Goal: Transaction & Acquisition: Purchase product/service

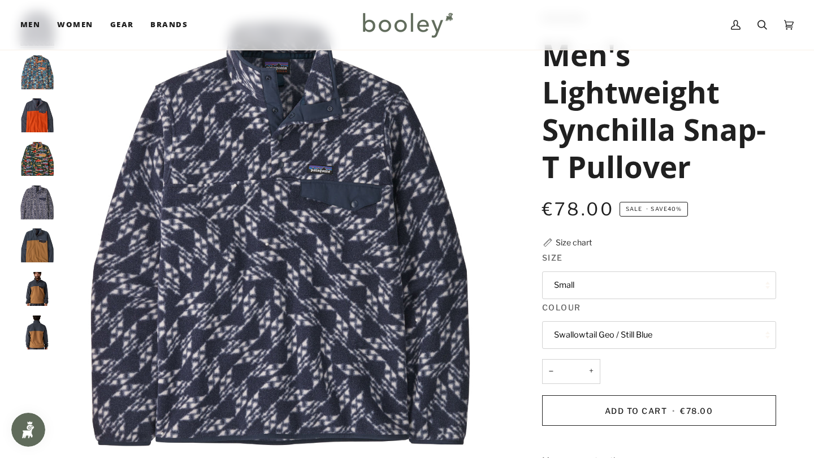
click at [560, 284] on button "Small" at bounding box center [659, 285] width 234 height 28
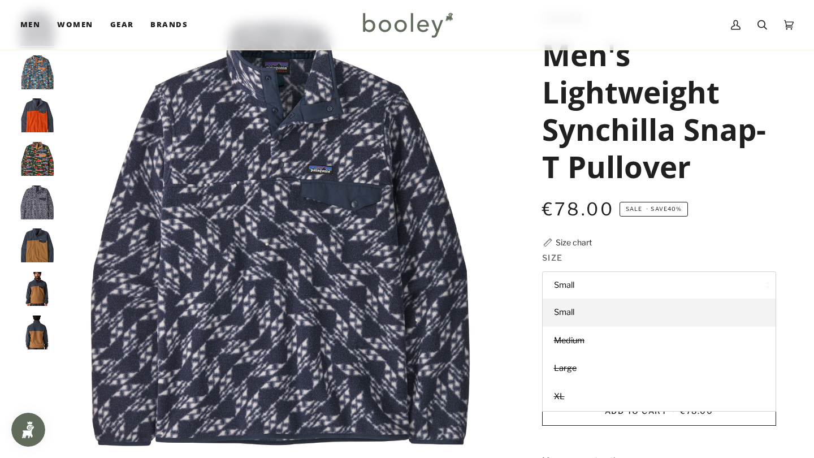
click at [533, 237] on div "Patagonia Men's Lightweight Synchilla Snap-T Pullover €78.00 Sale • Save 40% Si…" at bounding box center [649, 361] width 254 height 698
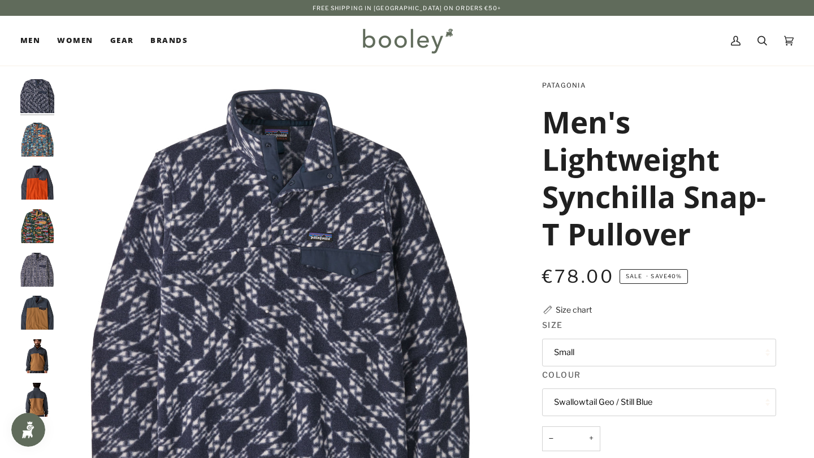
click at [558, 84] on link "Patagonia" at bounding box center [564, 85] width 44 height 8
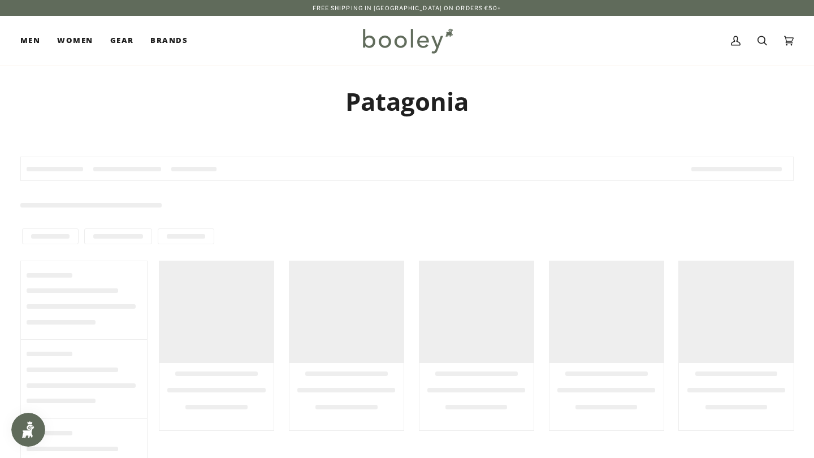
type input "*********"
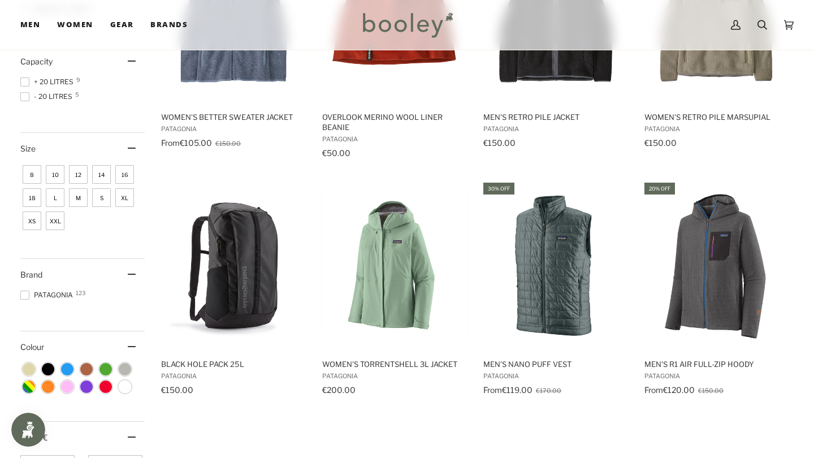
scroll to position [516, 0]
click at [78, 202] on span "M" at bounding box center [78, 197] width 19 height 19
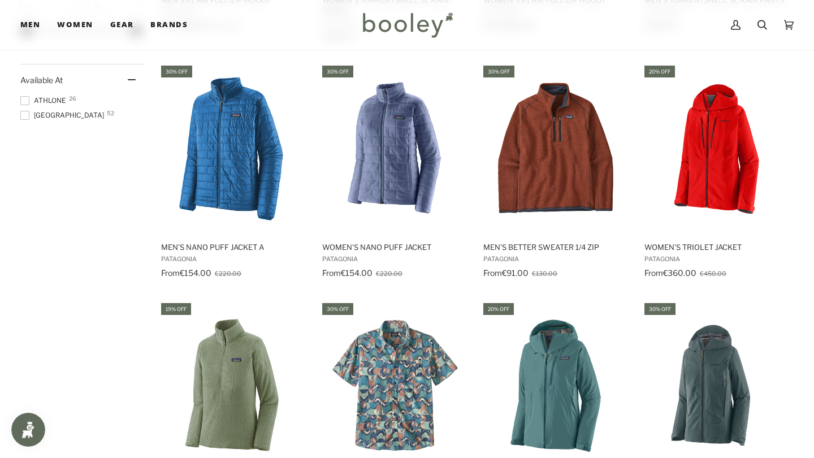
scroll to position [869, 0]
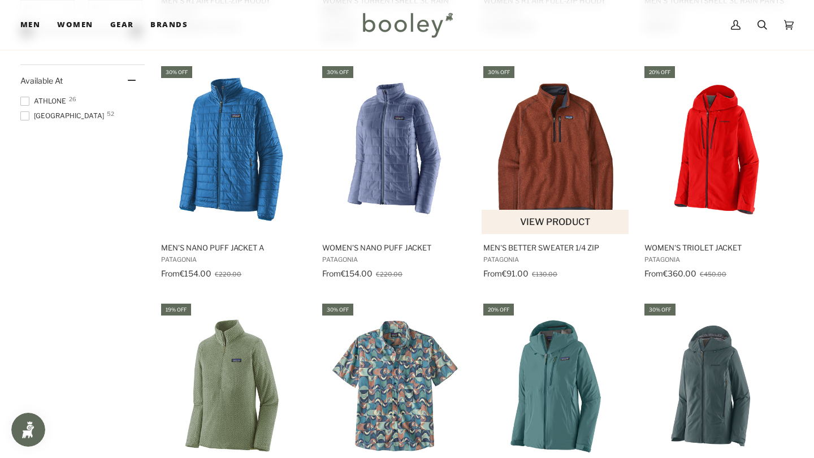
click at [545, 155] on img "Men's Better Sweater 1/4 Zip" at bounding box center [556, 149] width 148 height 148
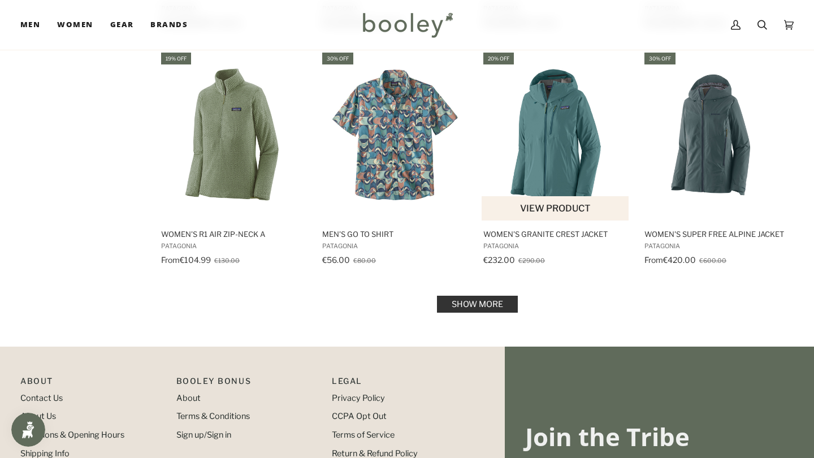
scroll to position [1122, 0]
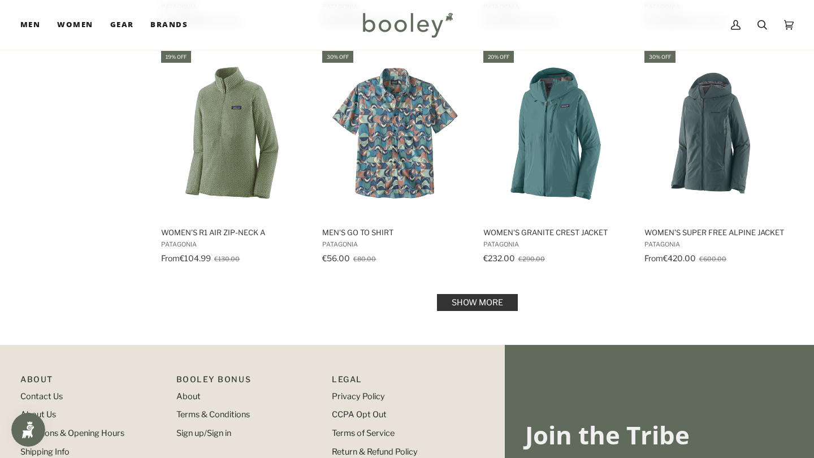
click at [488, 306] on link "Show more" at bounding box center [477, 302] width 81 height 17
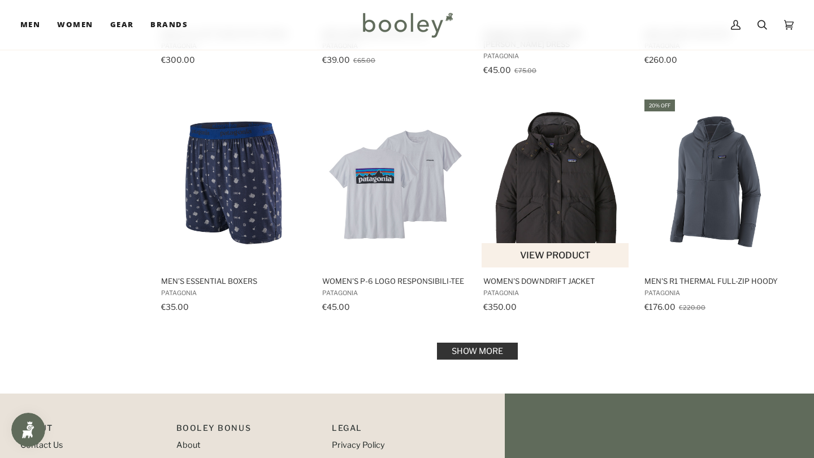
scroll to position [2289, 0]
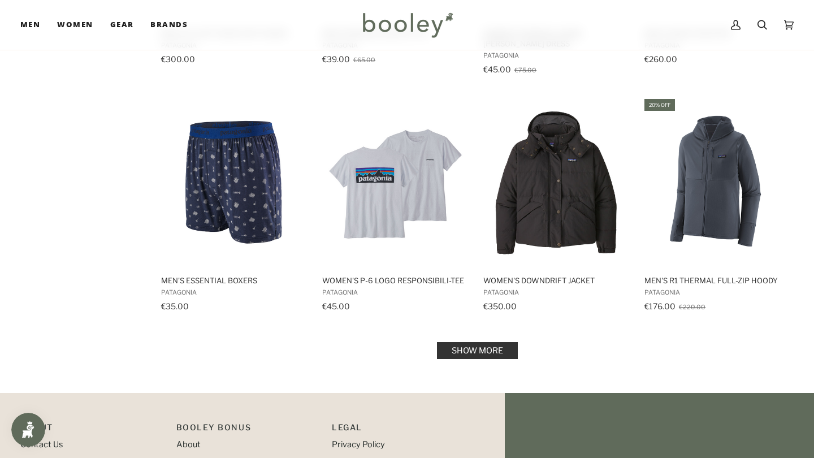
click at [472, 342] on link "Show more" at bounding box center [477, 350] width 81 height 17
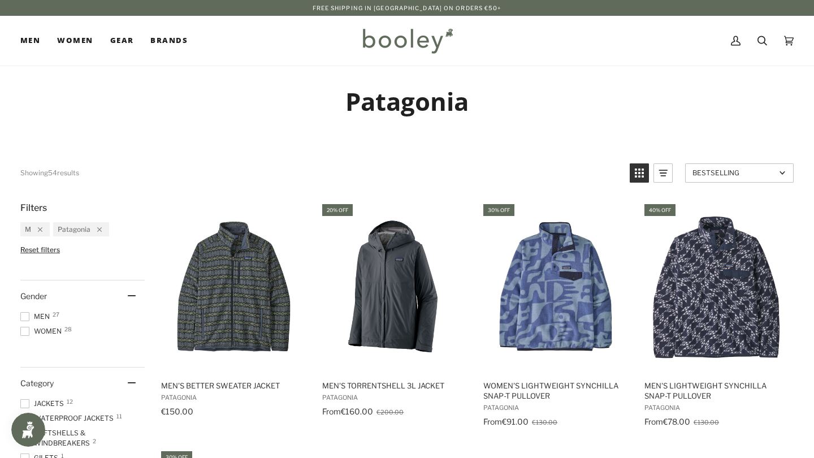
click at [30, 318] on span "Men 27" at bounding box center [36, 316] width 33 height 10
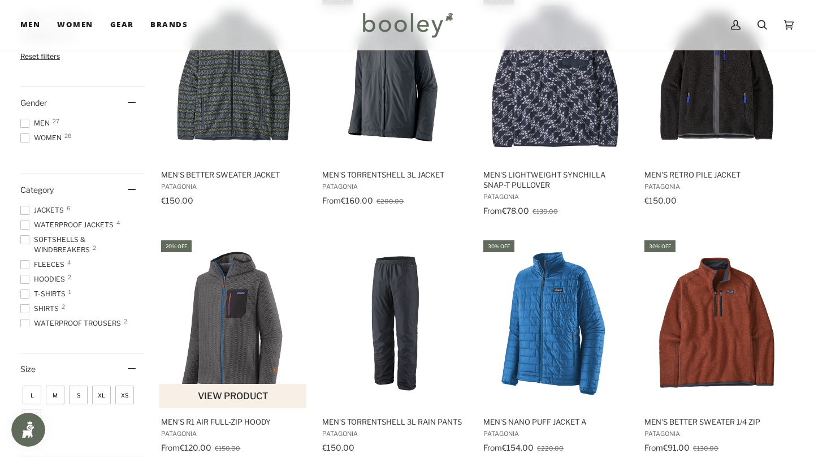
scroll to position [216, 0]
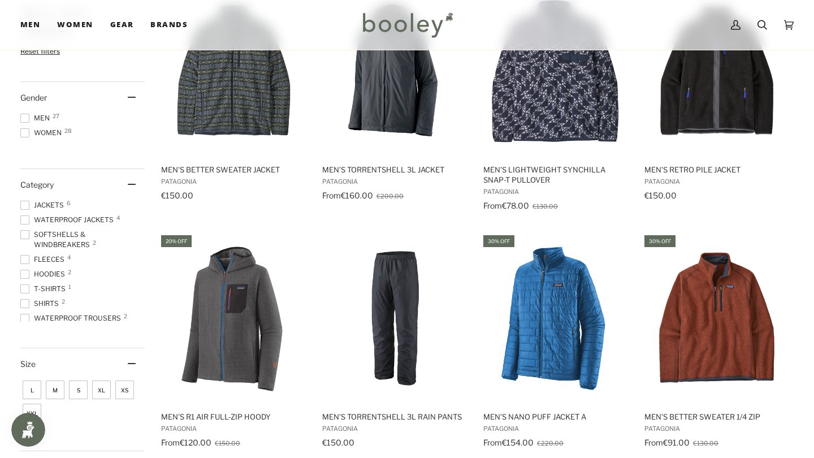
click at [24, 260] on span at bounding box center [24, 259] width 9 height 9
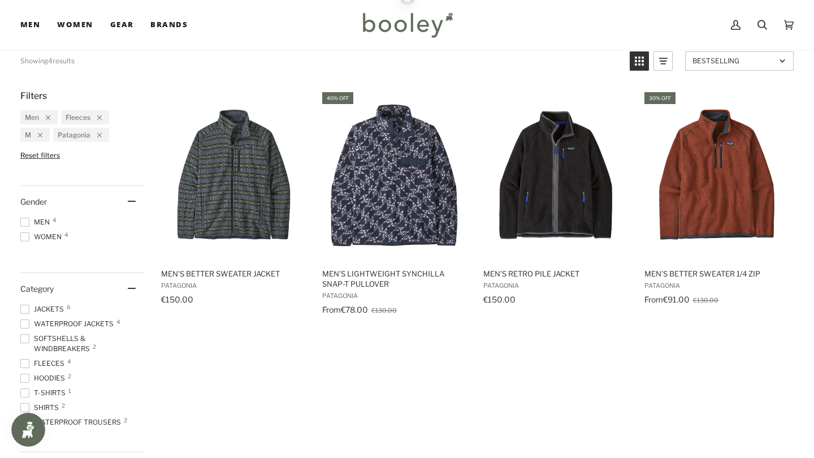
scroll to position [111, 0]
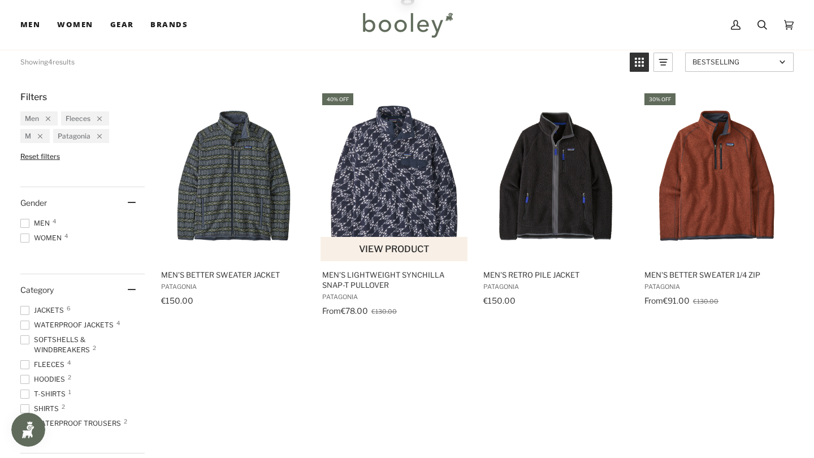
click at [416, 176] on img "Men's Lightweight Synchilla Snap-T Pullover" at bounding box center [395, 176] width 148 height 148
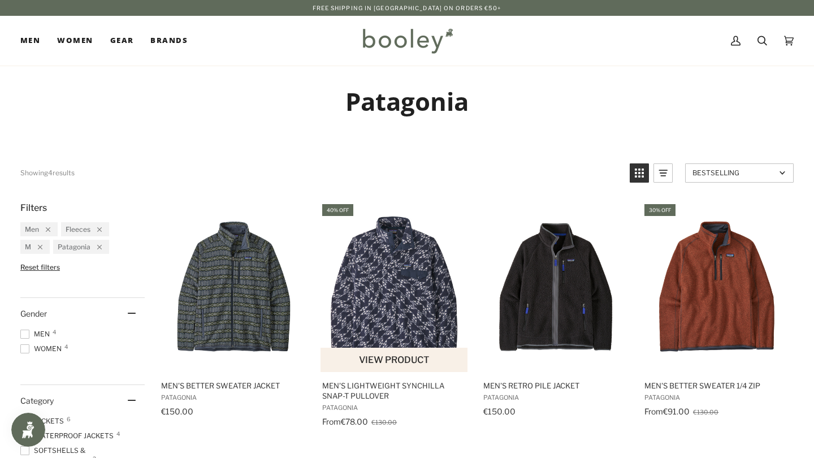
scroll to position [0, 0]
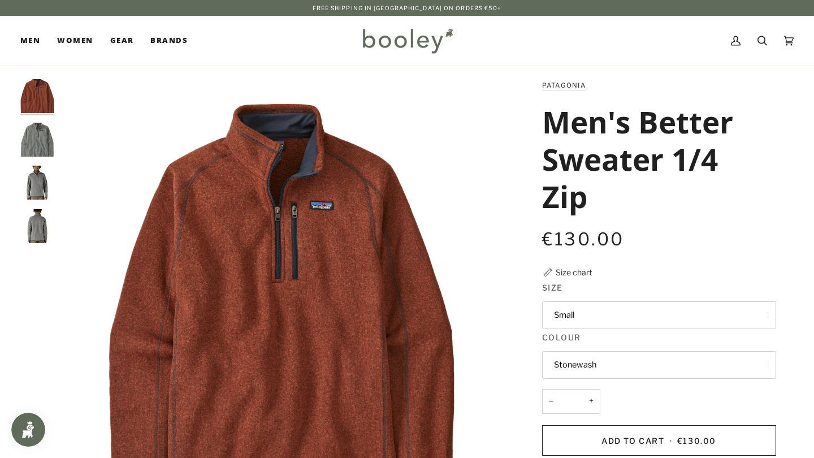
click at [38, 148] on img "Patagonia Men's Better Sweater 1/4 Zip Stonewash - Booley Galway" at bounding box center [37, 140] width 34 height 34
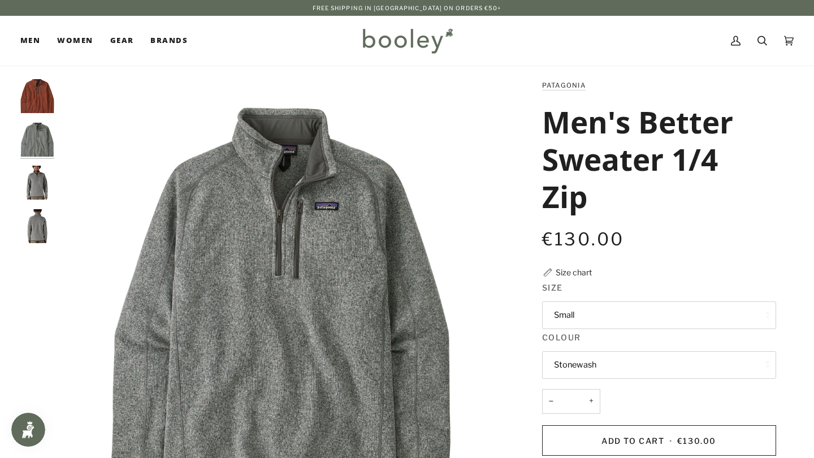
click at [40, 182] on img "Patagonia Men's Better Sweater 1/4 Zip Stonewash - Booley Galway" at bounding box center [37, 183] width 34 height 34
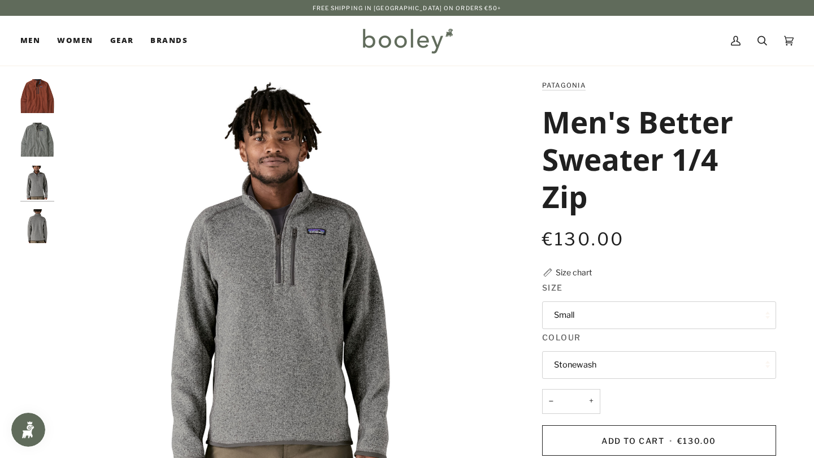
click at [40, 219] on img "Patagonia Men's Better Sweater 1/4 Zip Stonewash - Booley Galway" at bounding box center [37, 226] width 34 height 34
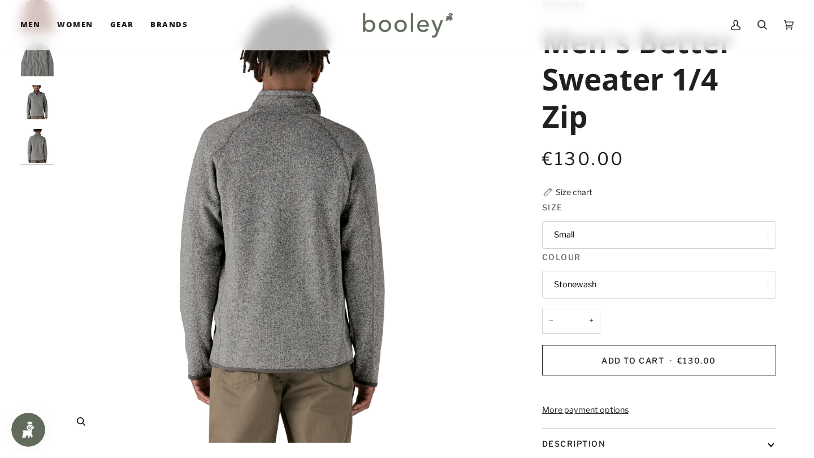
scroll to position [83, 0]
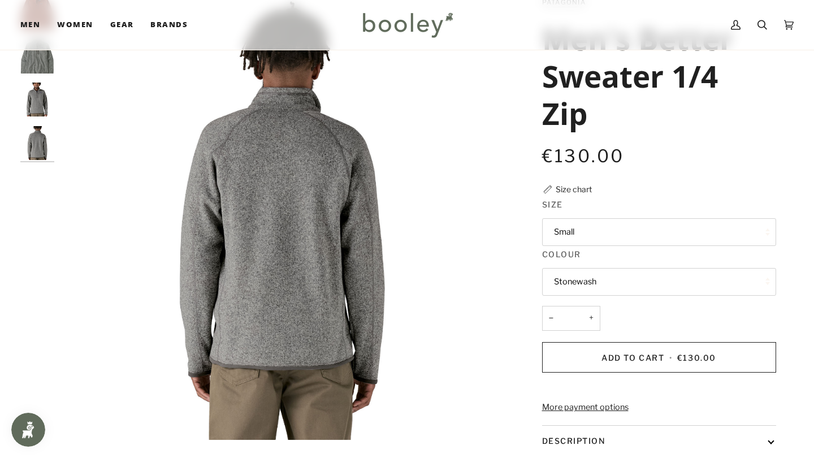
click at [556, 235] on button "Small" at bounding box center [659, 232] width 234 height 28
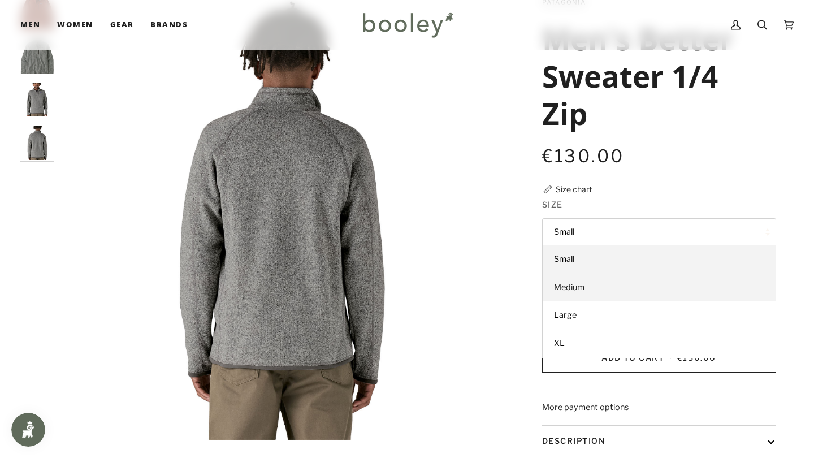
click at [564, 284] on span "Medium" at bounding box center [569, 287] width 31 height 10
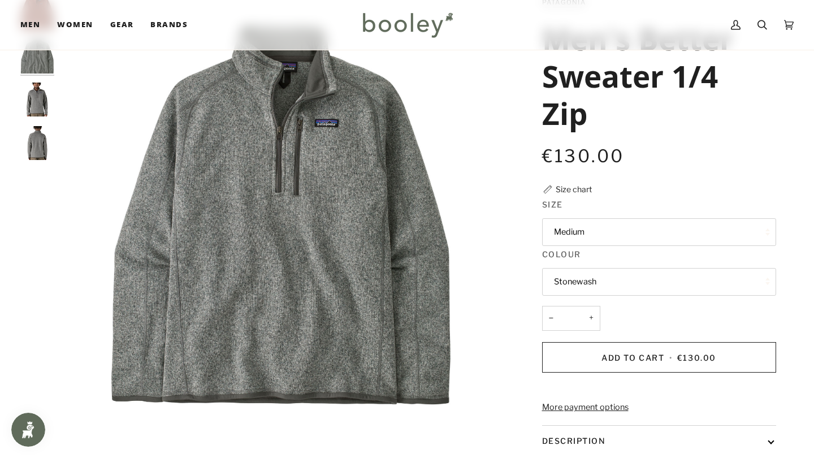
click at [564, 284] on button "Stonewash" at bounding box center [659, 282] width 234 height 28
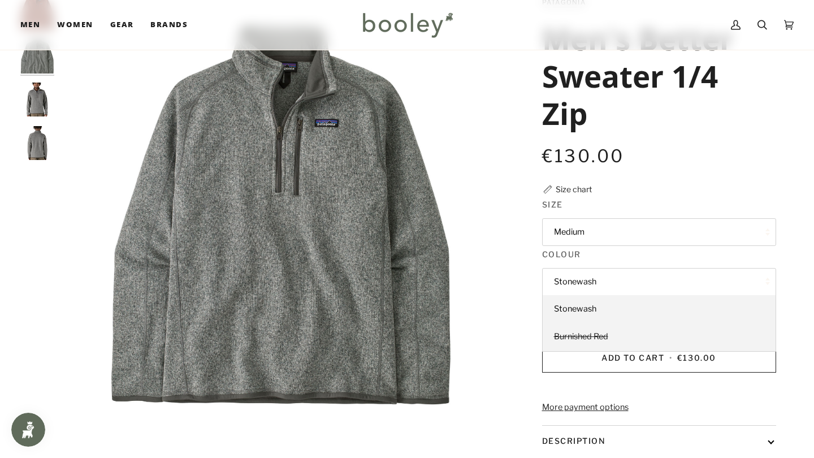
click at [571, 334] on span "Burnished Red" at bounding box center [581, 336] width 54 height 10
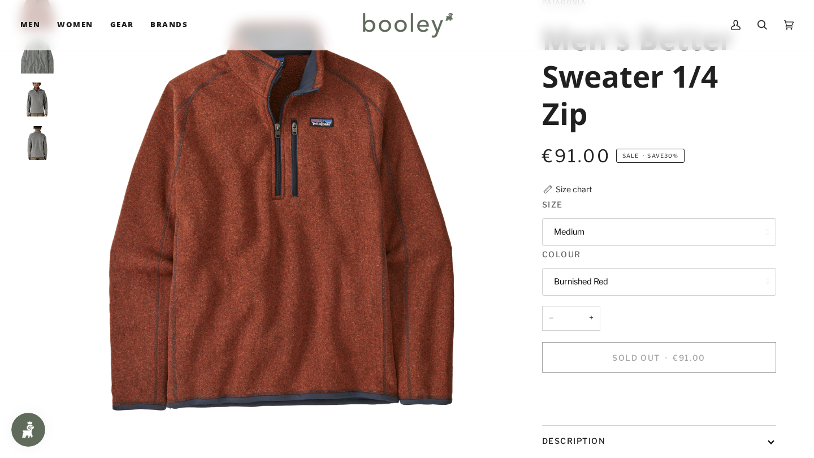
click at [570, 280] on button "Burnished Red" at bounding box center [659, 282] width 234 height 28
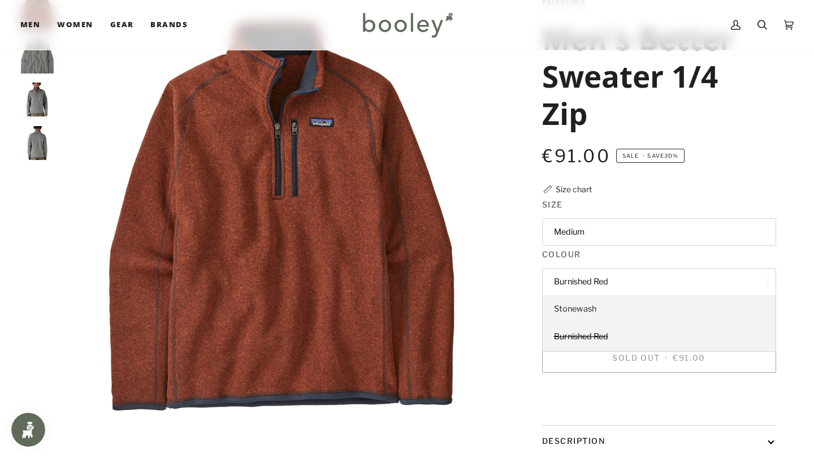
click at [573, 305] on span "Stonewash" at bounding box center [575, 309] width 42 height 10
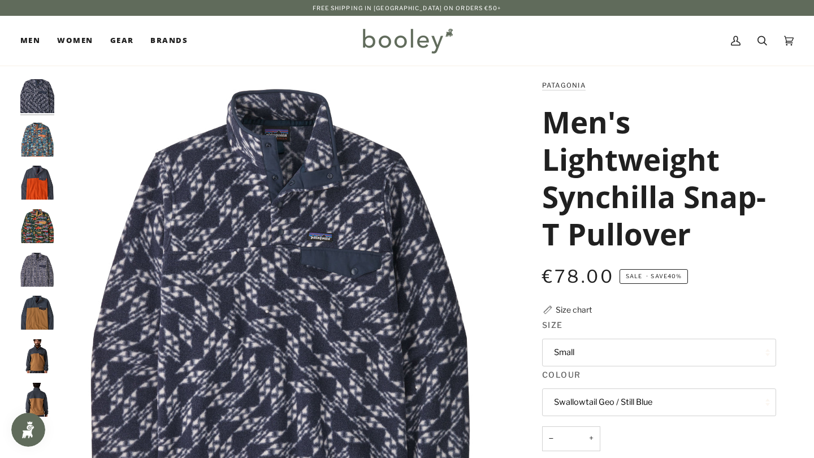
click at [596, 354] on button "Small" at bounding box center [659, 353] width 234 height 28
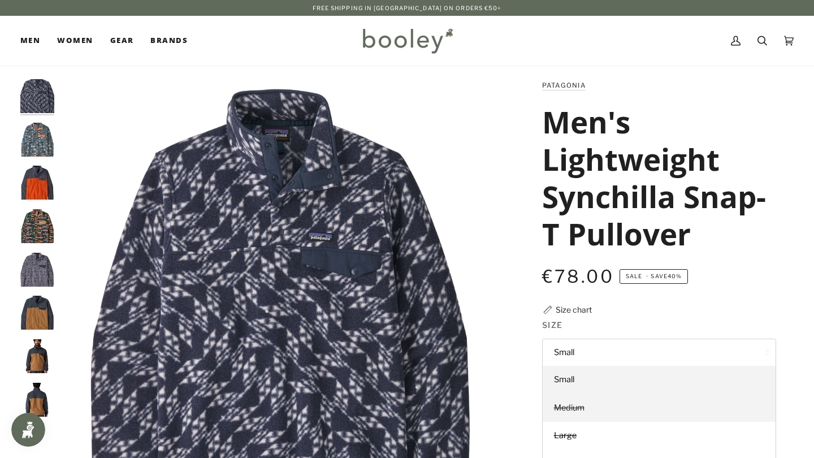
click at [586, 404] on link "Medium" at bounding box center [659, 408] width 233 height 28
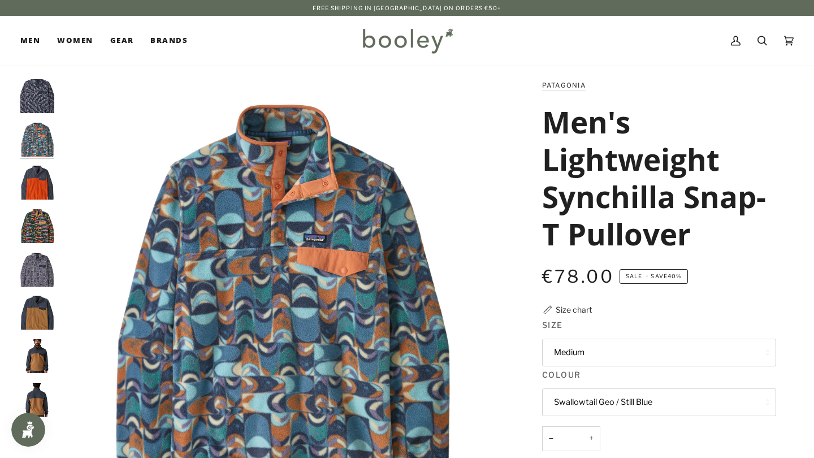
click at [586, 404] on button "Swallowtail Geo / Still Blue" at bounding box center [659, 402] width 234 height 28
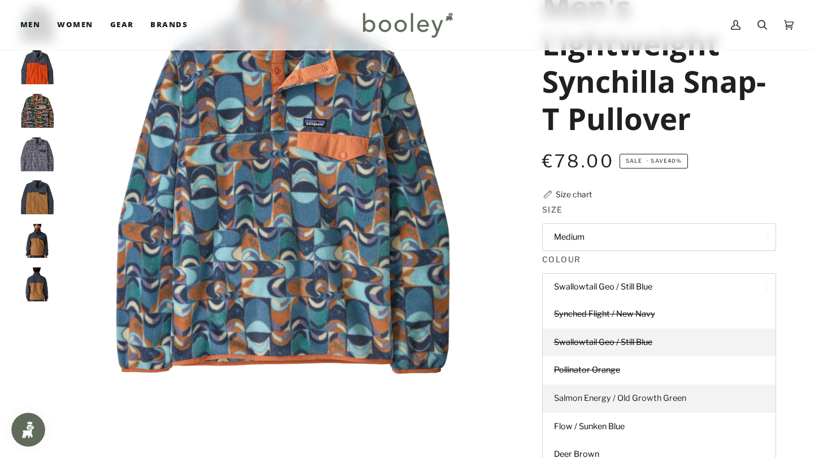
scroll to position [116, 0]
click at [456, 395] on div "Zoom" at bounding box center [281, 386] width 421 height 20
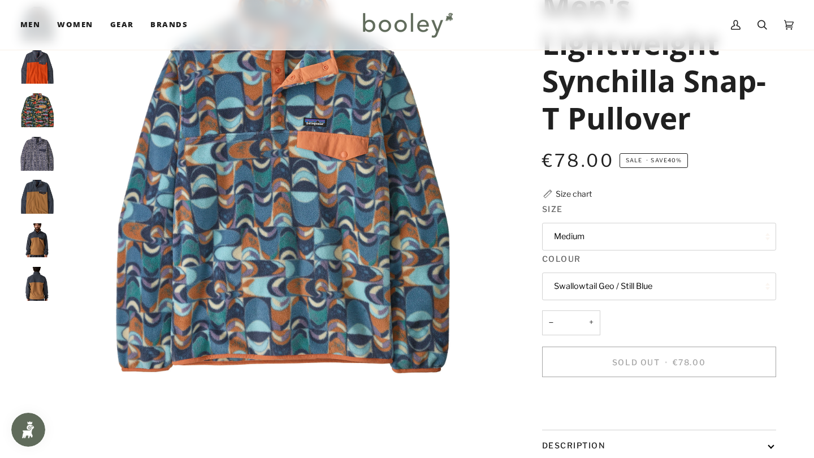
click at [565, 232] on button "Medium" at bounding box center [659, 237] width 234 height 28
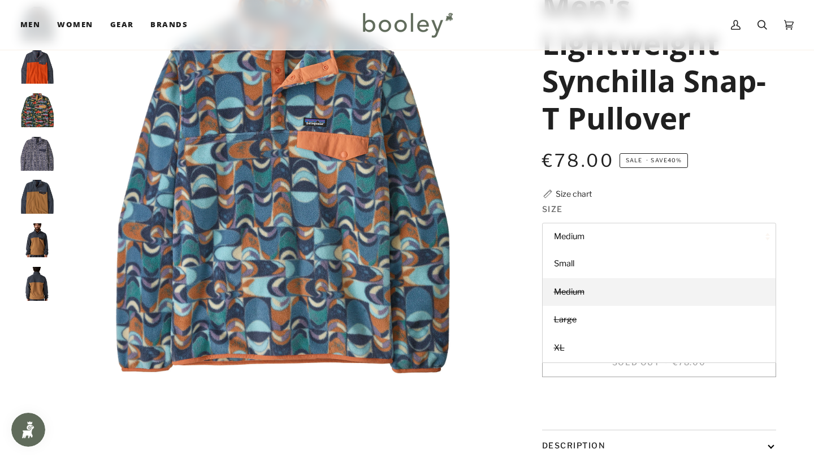
click at [565, 232] on button "Medium" at bounding box center [659, 237] width 234 height 28
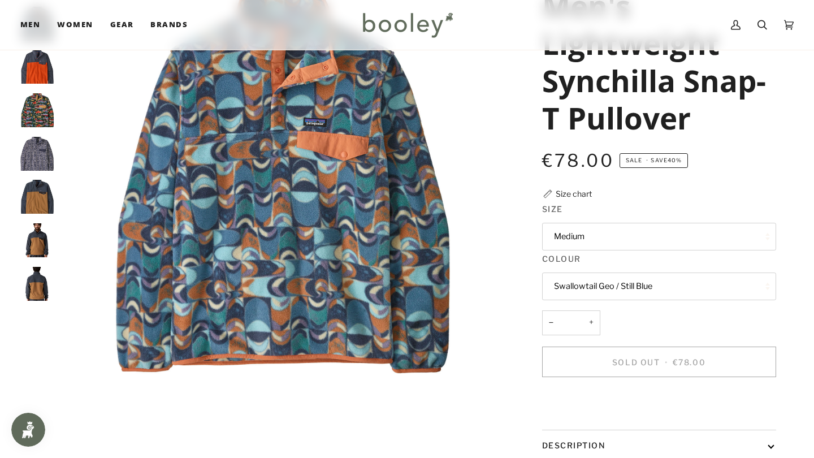
click at [579, 279] on button "Swallowtail Geo / Still Blue" at bounding box center [659, 286] width 234 height 28
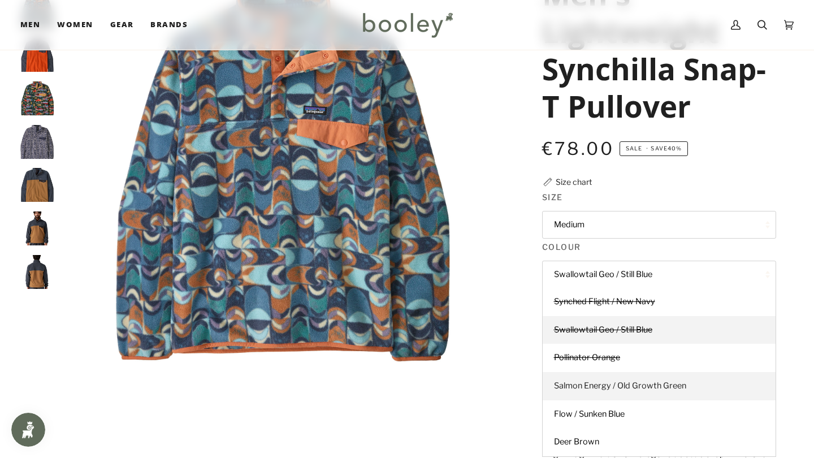
scroll to position [132, 0]
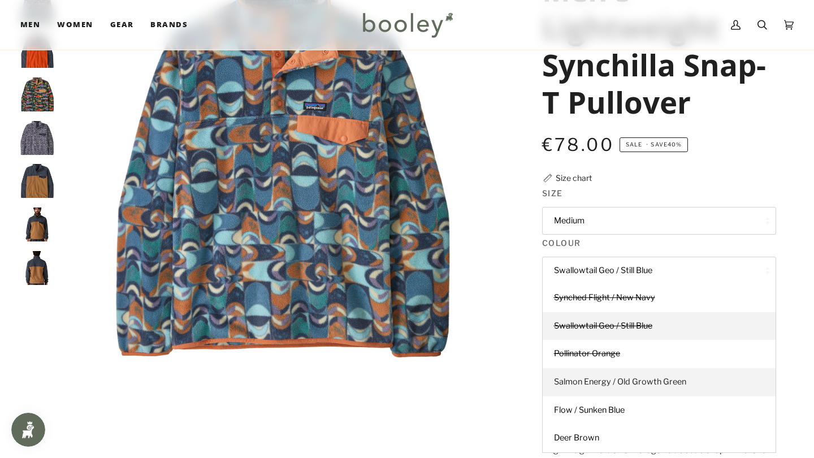
click at [607, 380] on span "Salmon Energy / Old Growth Green" at bounding box center [620, 381] width 132 height 10
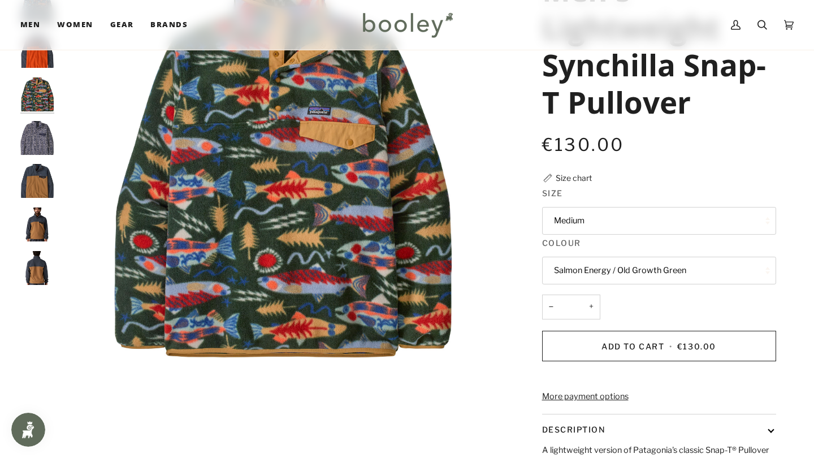
click at [595, 277] on button "Salmon Energy / Old Growth Green" at bounding box center [659, 271] width 234 height 28
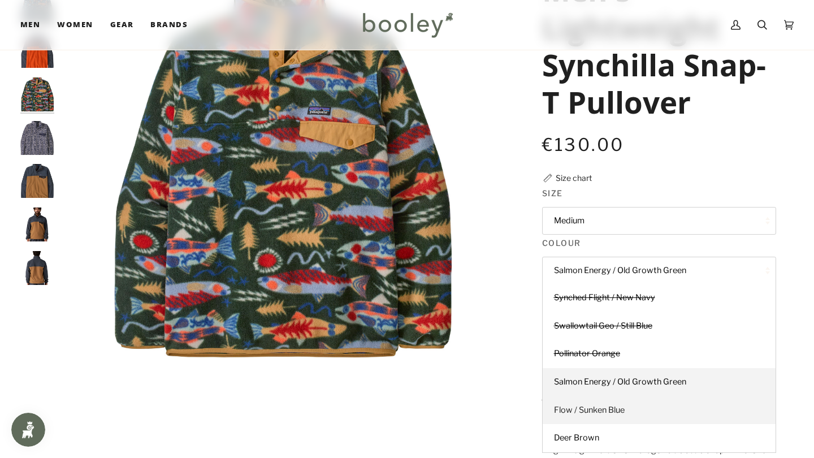
click at [597, 405] on span "Flow / Sunken Blue" at bounding box center [589, 410] width 71 height 10
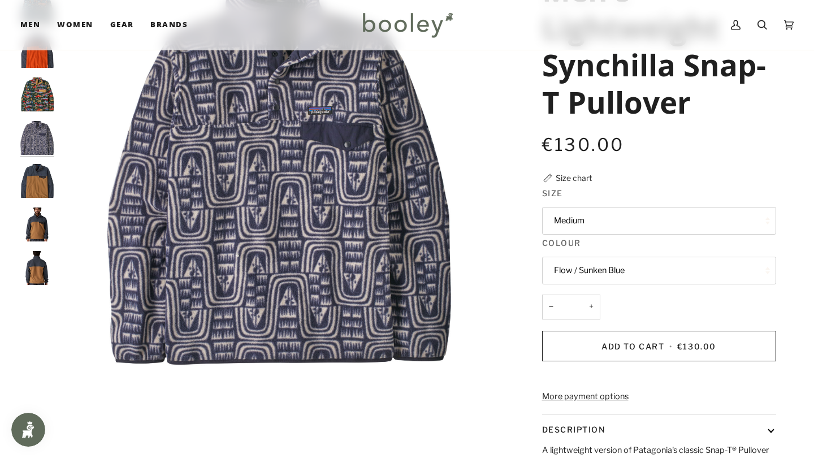
click at [598, 278] on button "Flow / Sunken Blue" at bounding box center [659, 271] width 234 height 28
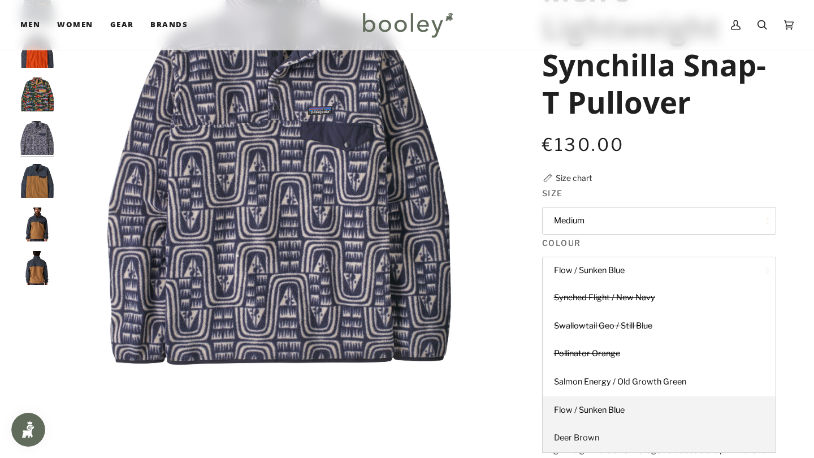
click at [585, 435] on span "Deer Brown" at bounding box center [576, 437] width 45 height 10
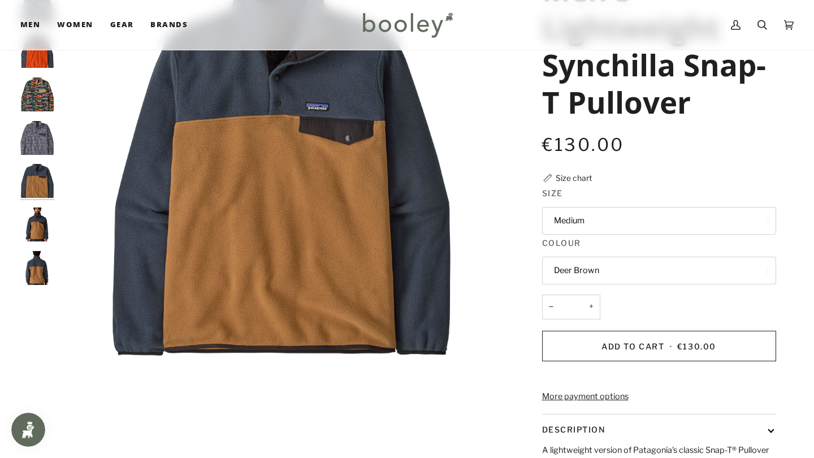
click at [585, 270] on button "Deer Brown" at bounding box center [659, 271] width 234 height 28
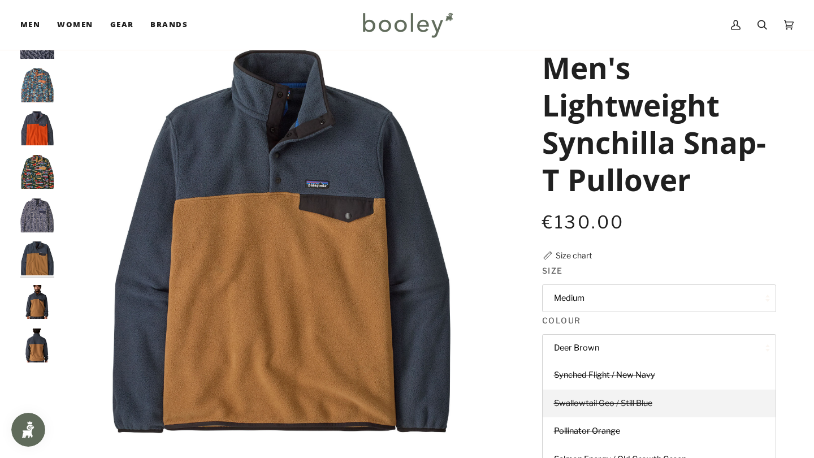
scroll to position [54, 0]
